Goal: Information Seeking & Learning: Learn about a topic

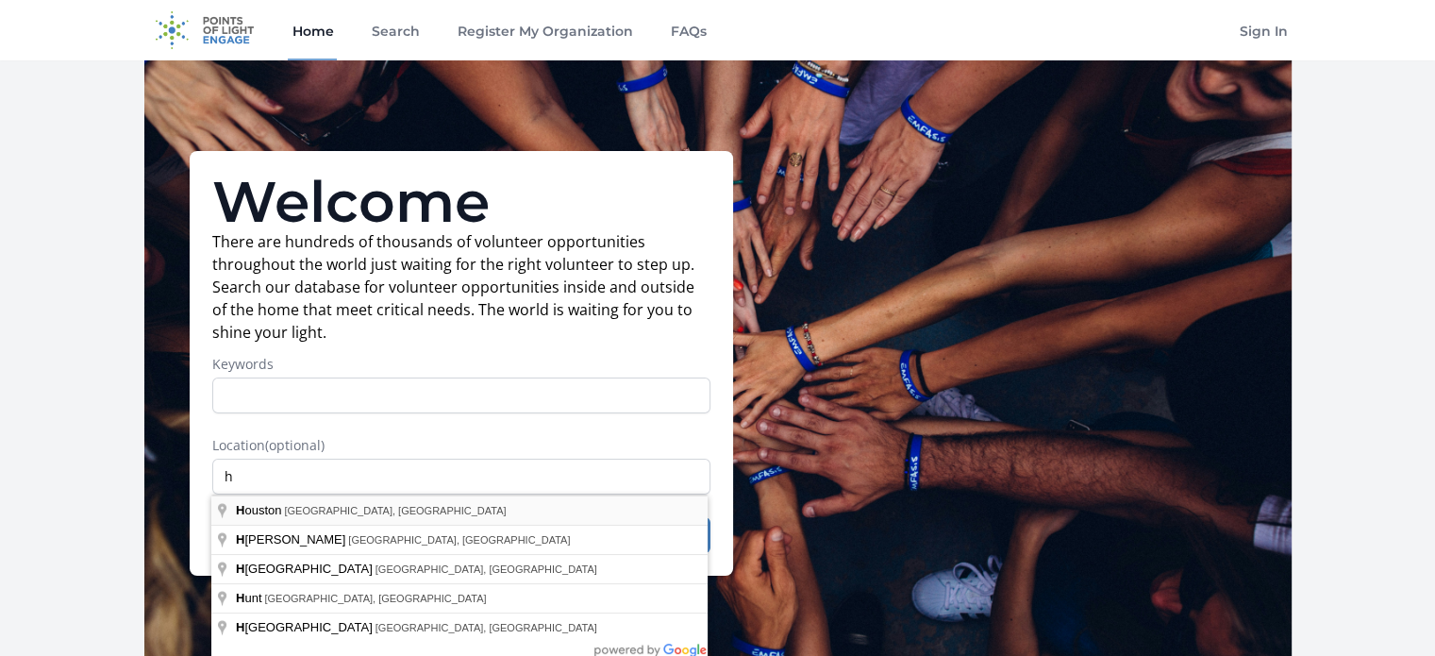
type input "[GEOGRAPHIC_DATA], [GEOGRAPHIC_DATA], [GEOGRAPHIC_DATA]"
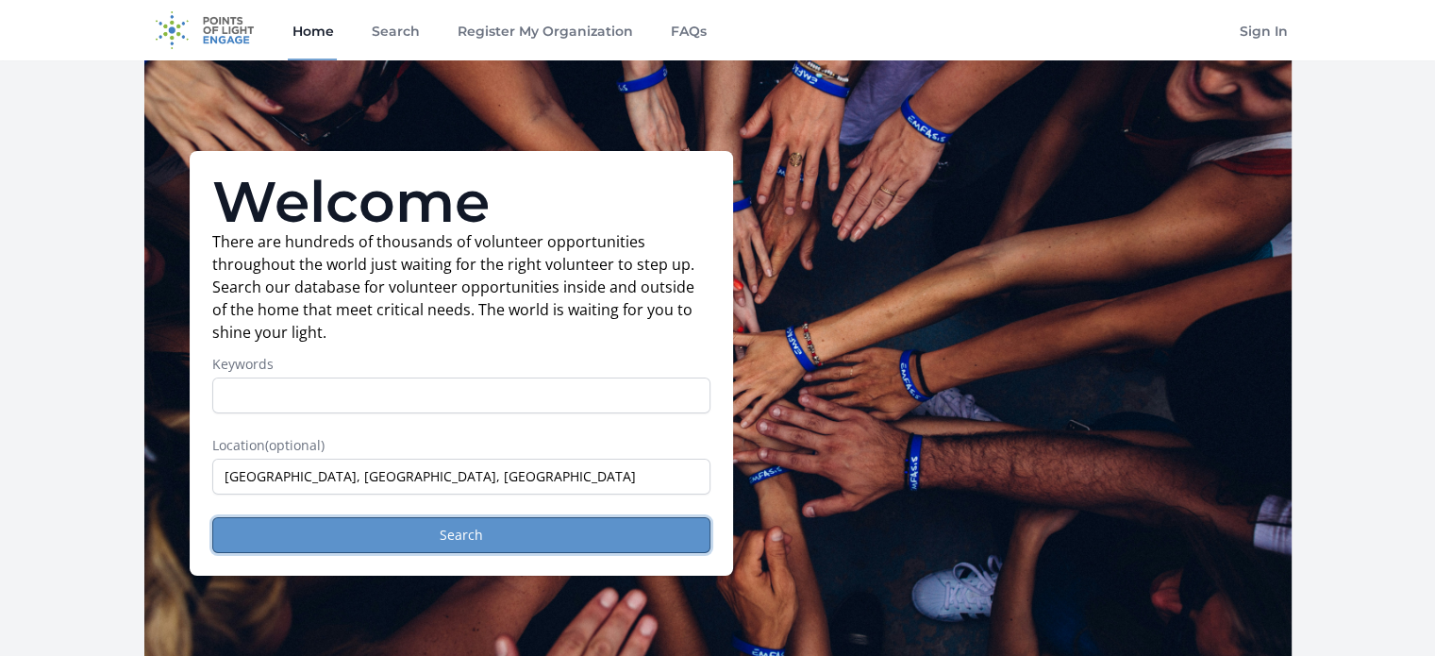
click at [463, 540] on button "Search" at bounding box center [461, 535] width 498 height 36
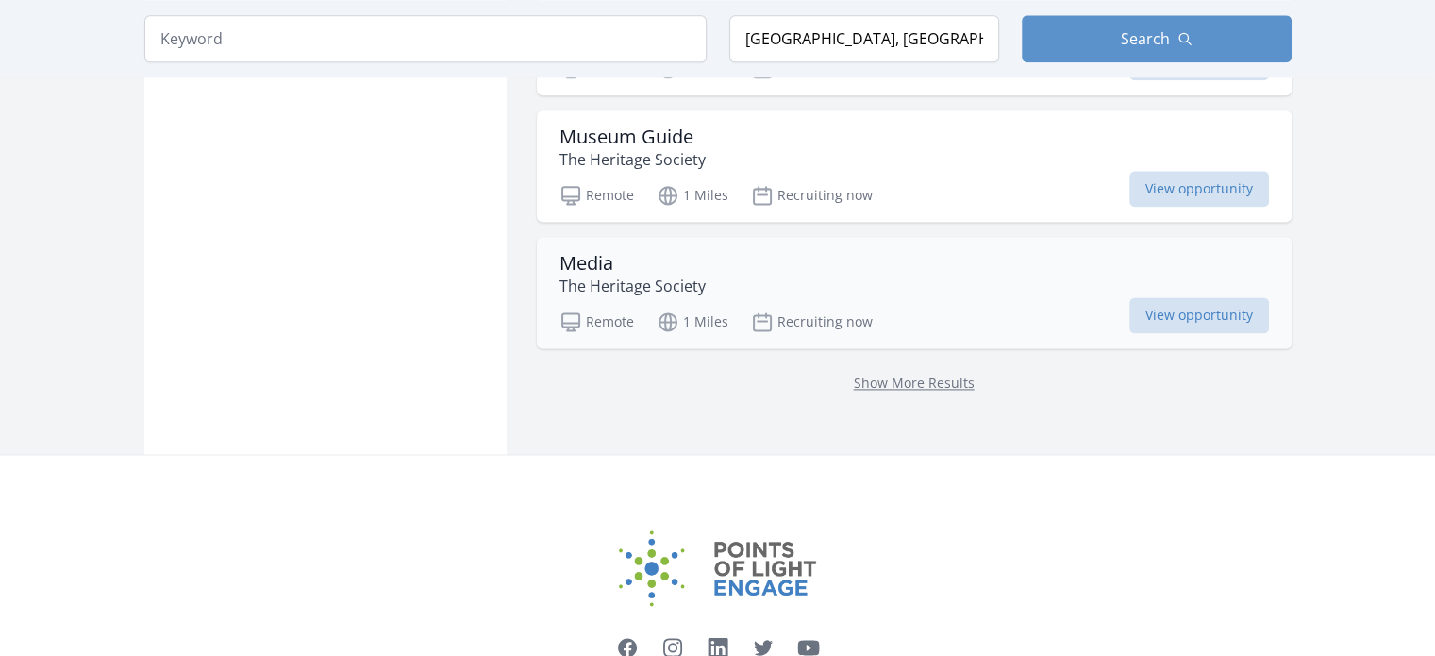
scroll to position [2597, 0]
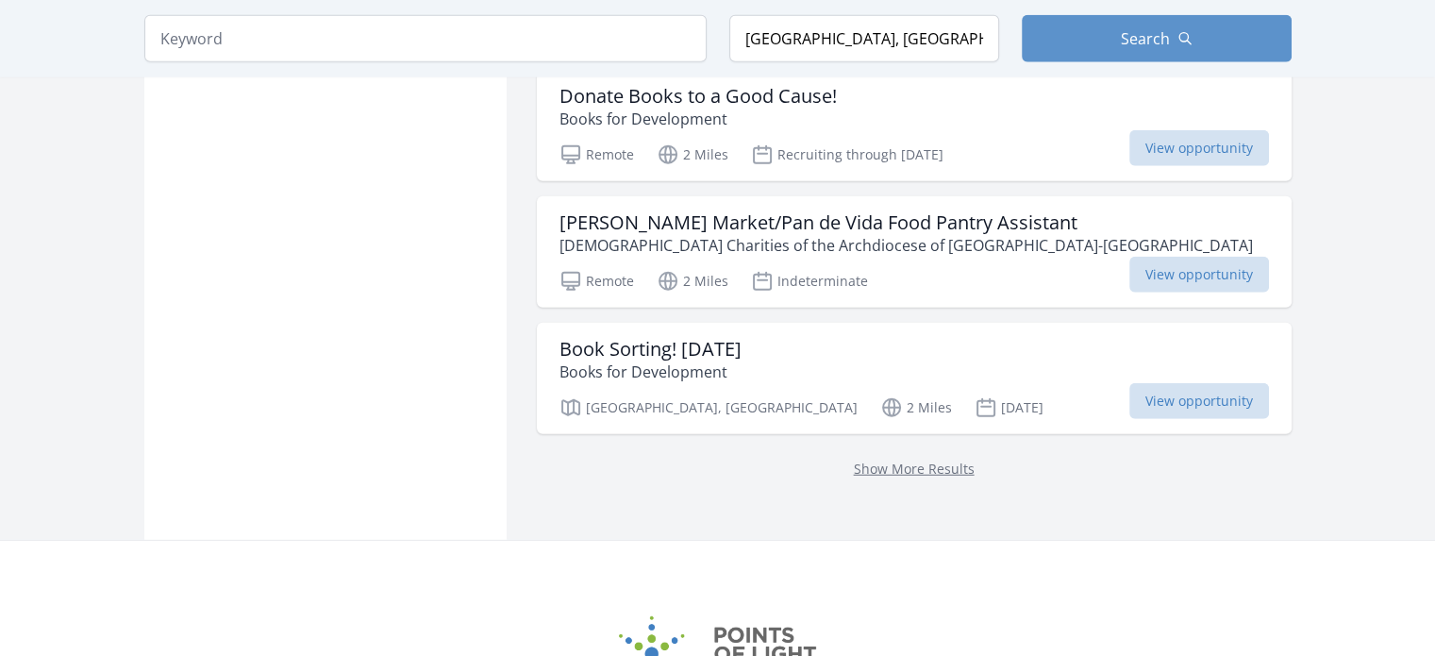
scroll to position [5117, 0]
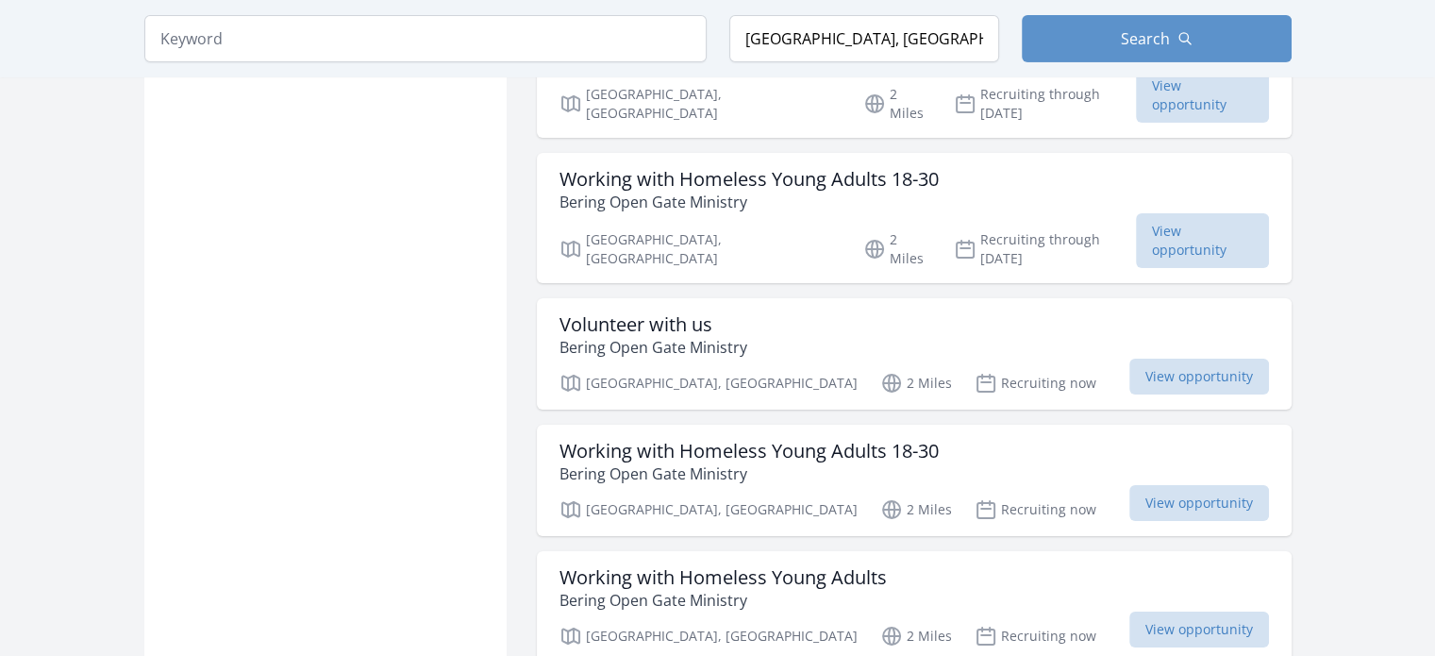
scroll to position [6627, 0]
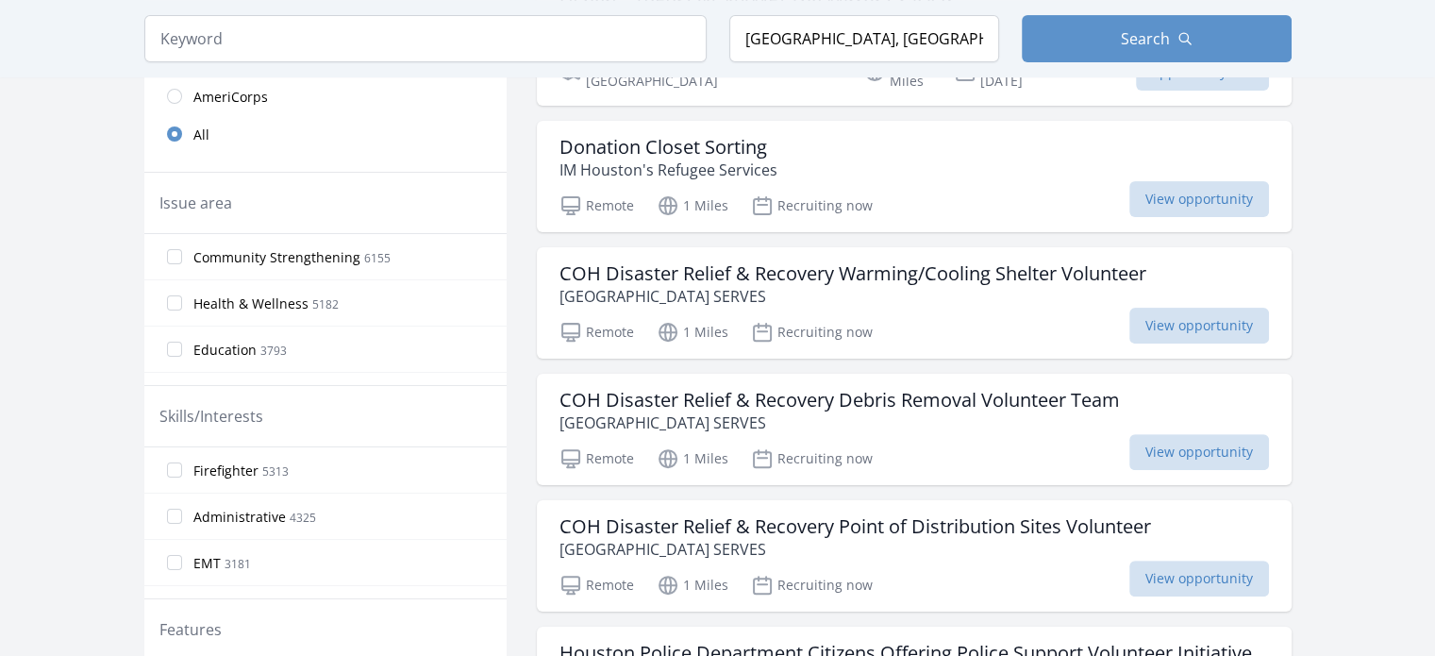
scroll to position [374, 0]
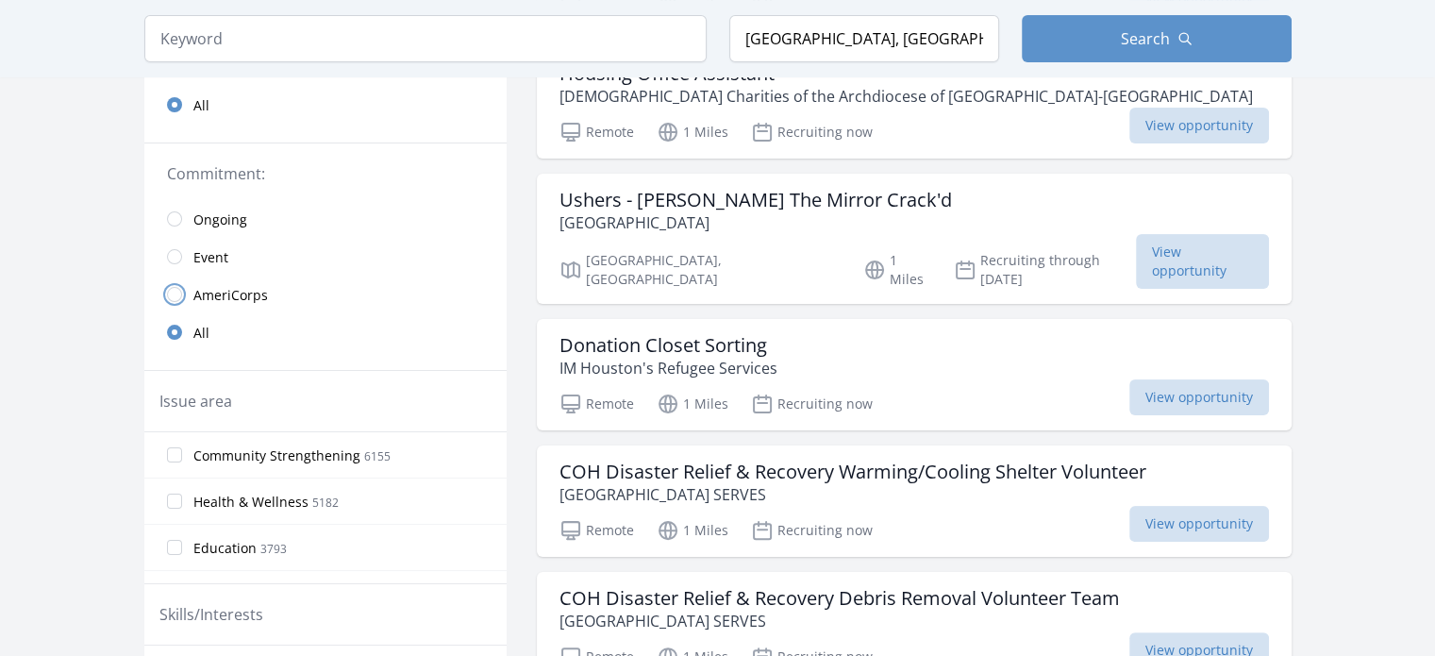
click at [177, 289] on input "radio" at bounding box center [174, 294] width 15 height 15
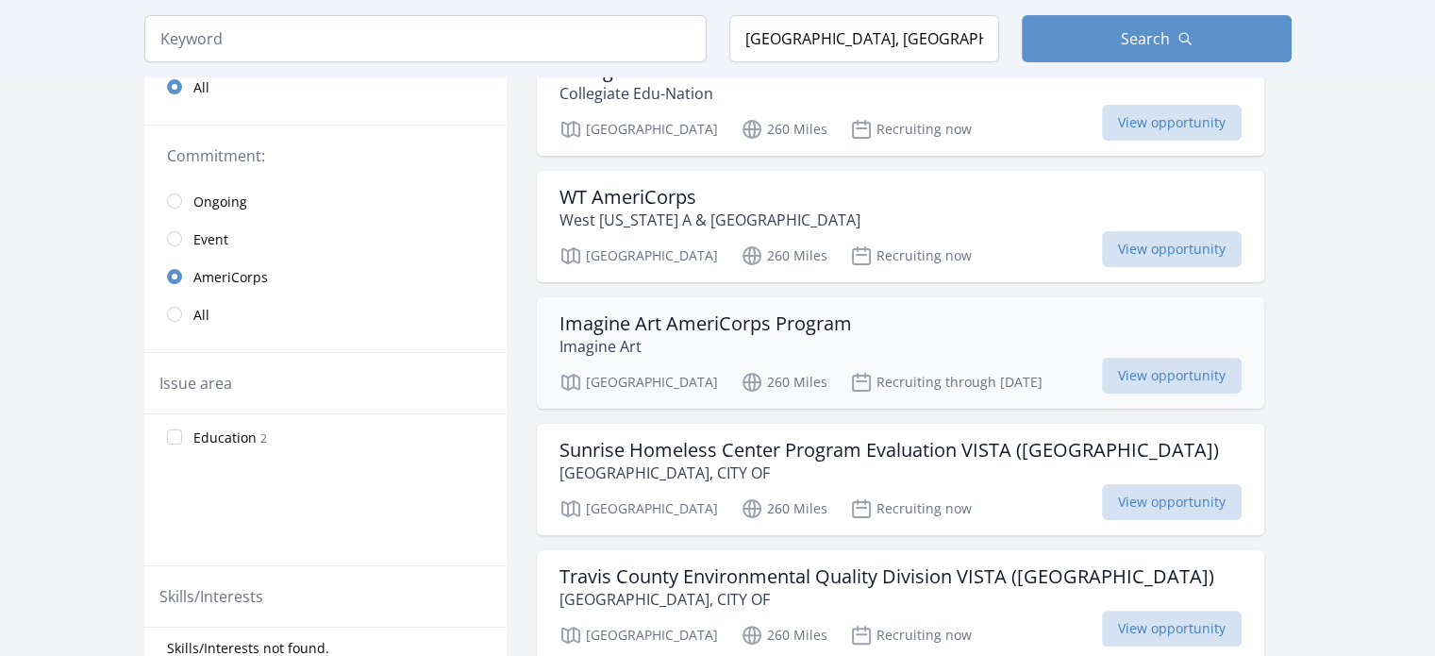
scroll to position [755, 0]
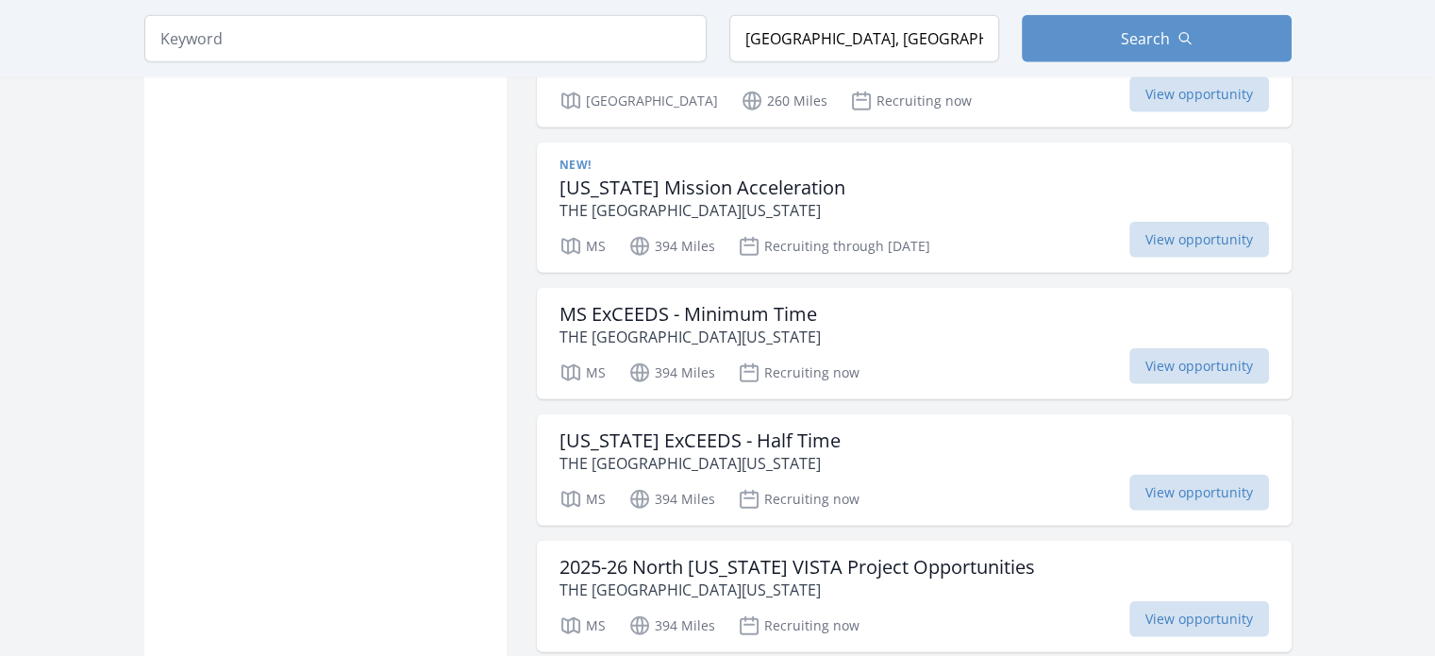
scroll to position [4716, 0]
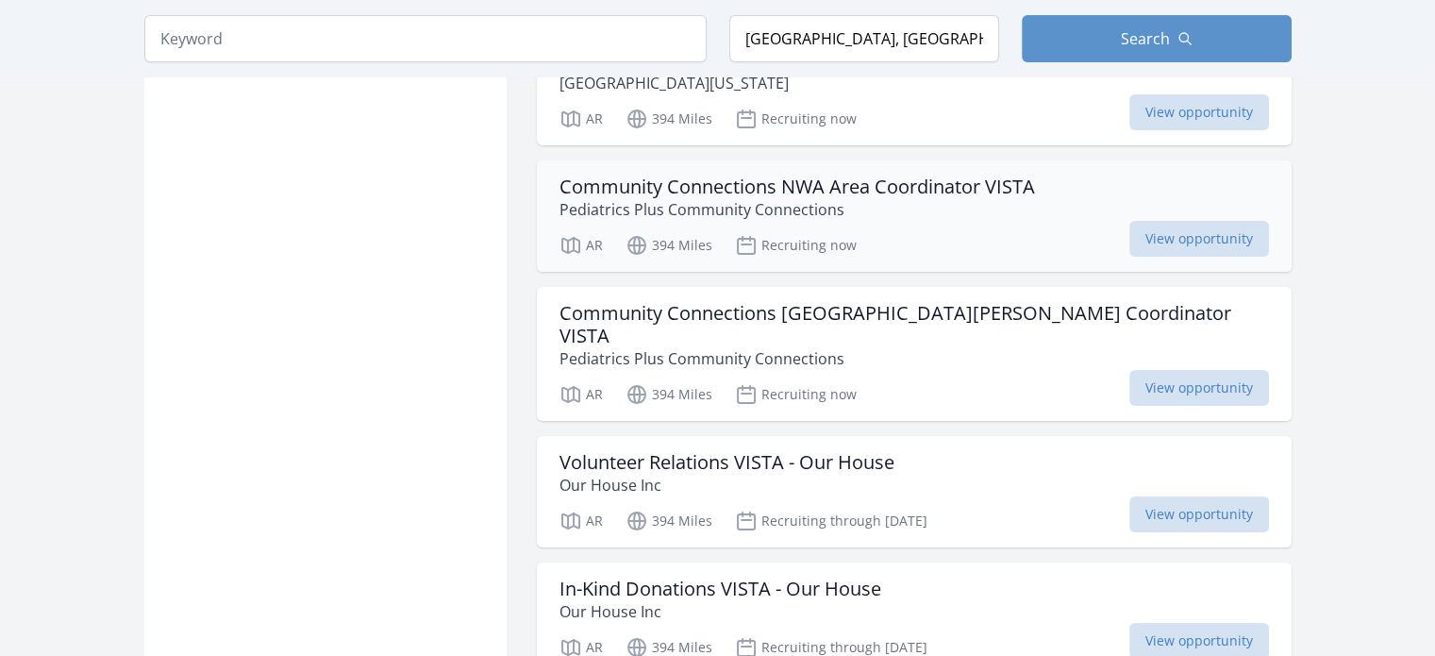
scroll to position [7452, 0]
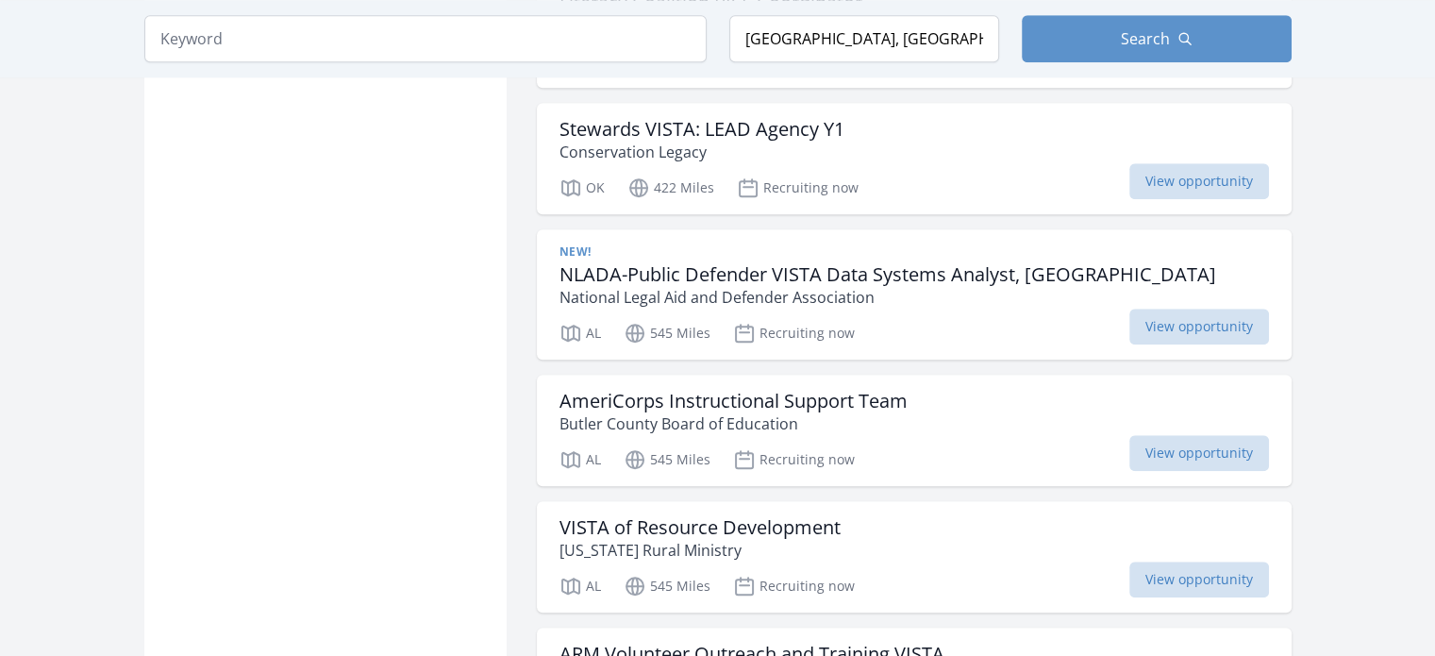
scroll to position [8395, 0]
